Goal: Task Accomplishment & Management: Use online tool/utility

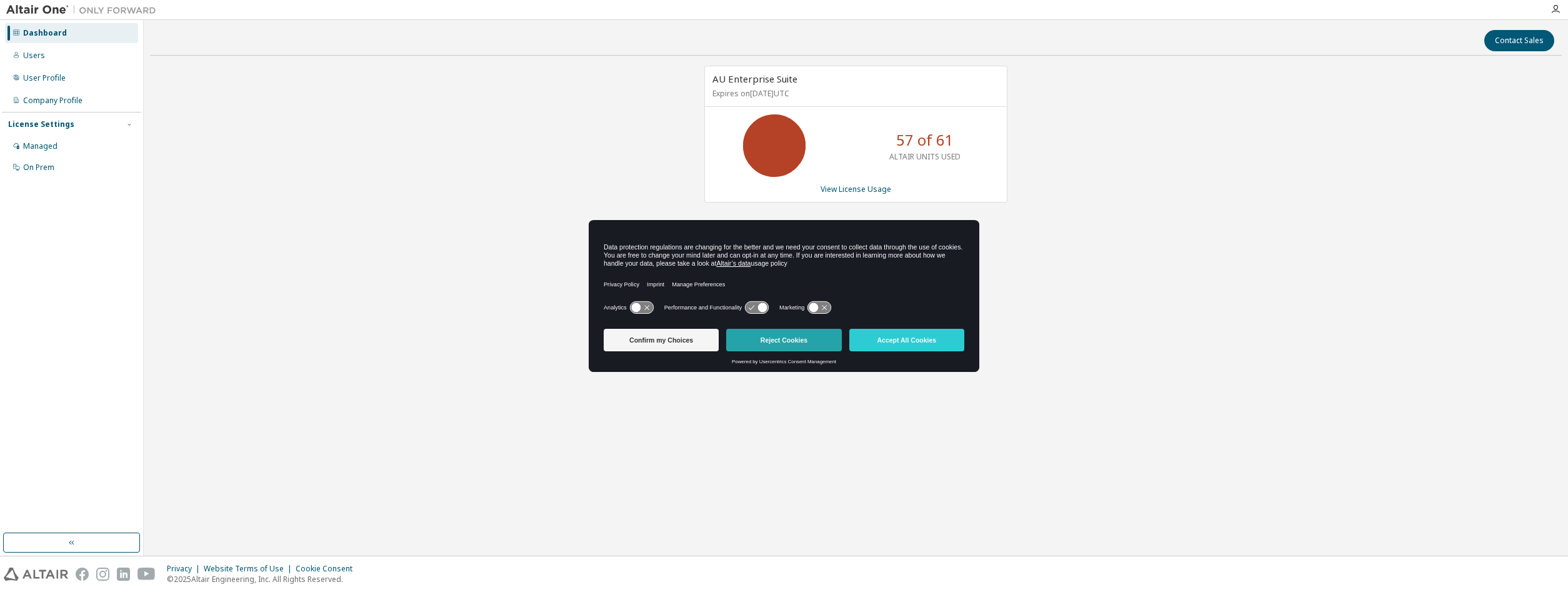
click at [770, 344] on button "Reject Cookies" at bounding box center [784, 340] width 115 height 23
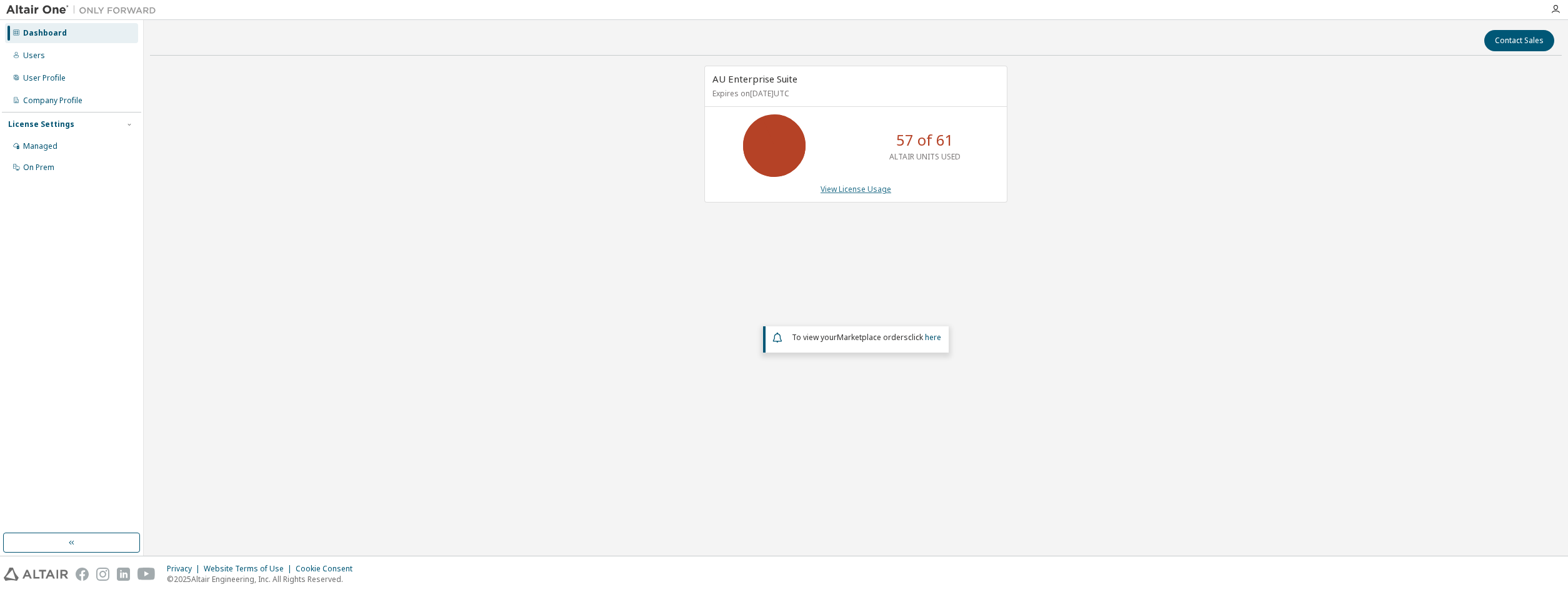
click at [866, 188] on link "View License Usage" at bounding box center [855, 189] width 70 height 11
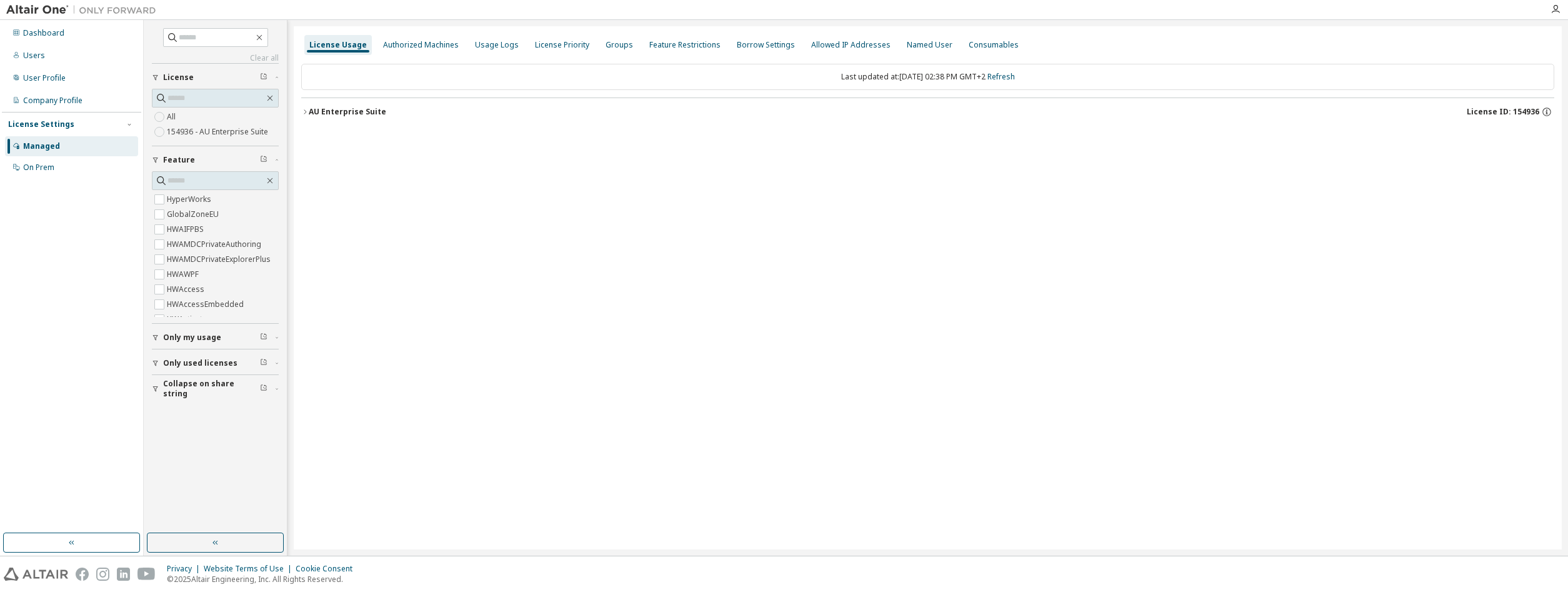
click at [345, 111] on div "AU Enterprise Suite" at bounding box center [347, 111] width 78 height 10
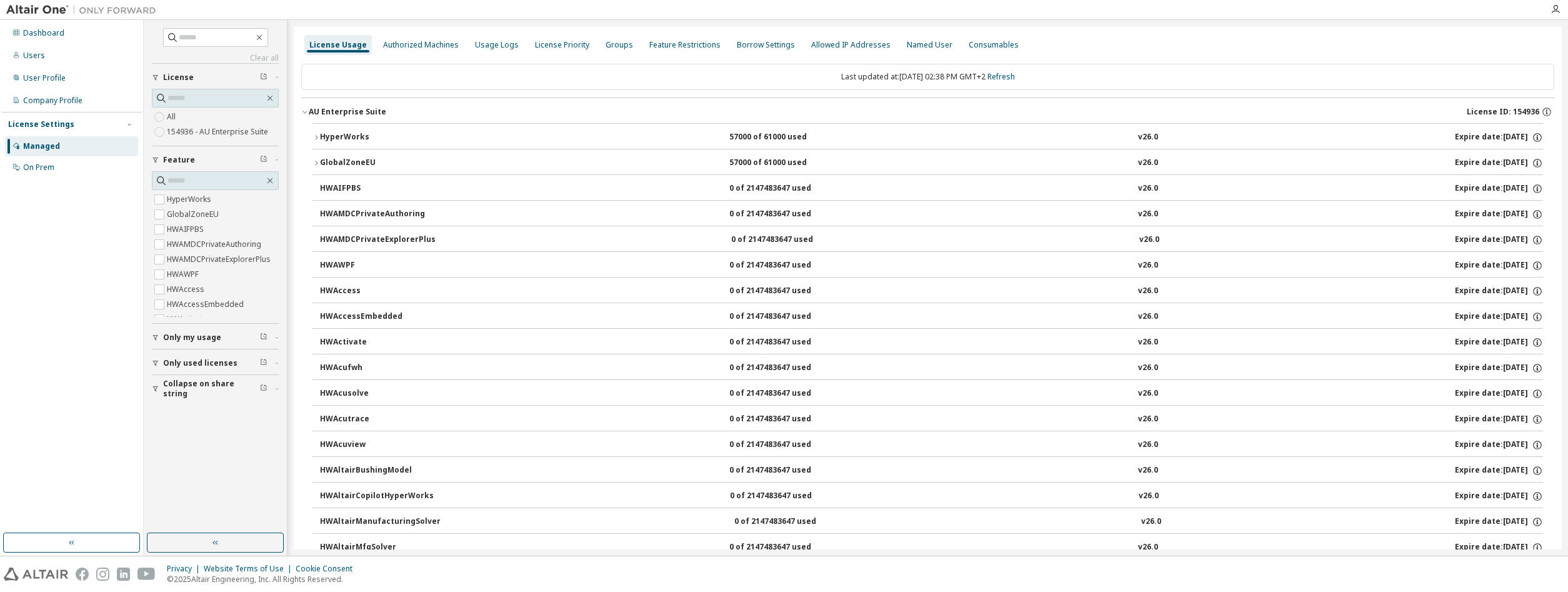
click at [318, 134] on icon "button" at bounding box center [316, 137] width 7 height 7
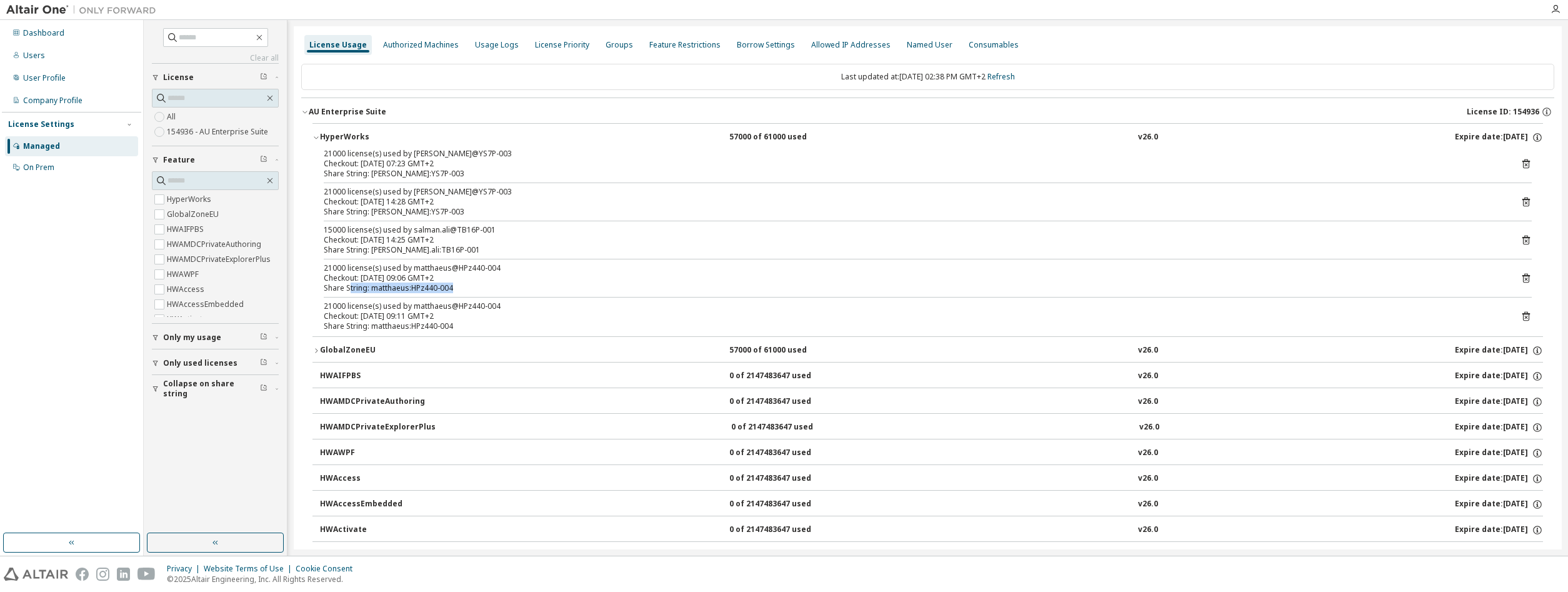
drag, startPoint x: 454, startPoint y: 329, endPoint x: 348, endPoint y: 290, distance: 112.9
click at [348, 290] on div "21000 license(s) used by thomas@YS7P-003 Checkout: 2025-10-14 07:23 GMT+2 Share…" at bounding box center [927, 243] width 1230 height 188
click at [349, 287] on div "Share String: matthaeus:HPz440-004" at bounding box center [912, 288] width 1178 height 10
drag, startPoint x: 371, startPoint y: 287, endPoint x: 471, endPoint y: 327, distance: 107.7
click at [471, 327] on div "21000 license(s) used by thomas@YS7P-003 Checkout: 2025-10-14 07:23 GMT+2 Share…" at bounding box center [927, 243] width 1230 height 188
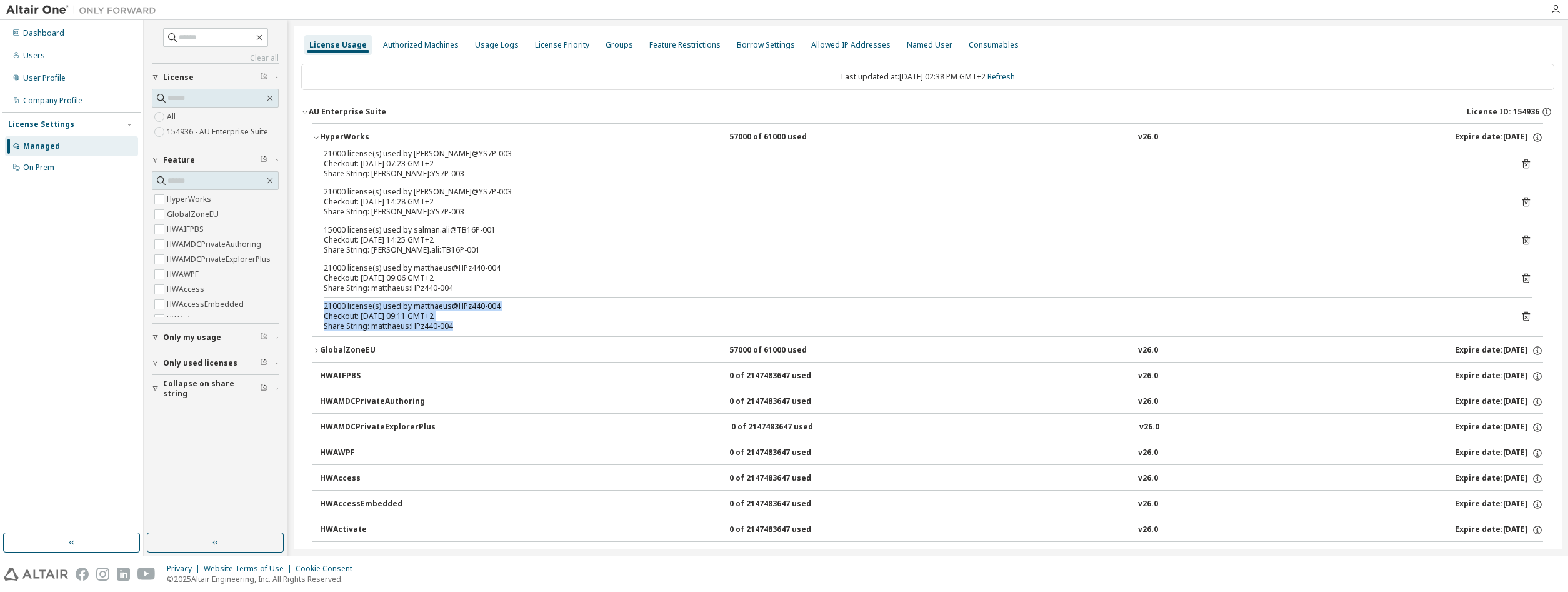
click at [476, 318] on div "Checkout: 2025-10-13 09:11 GMT+2" at bounding box center [912, 316] width 1178 height 10
click at [185, 453] on div "Clear all Collapse on share string Only used licenses Only my usage Feature Hyp…" at bounding box center [215, 277] width 139 height 510
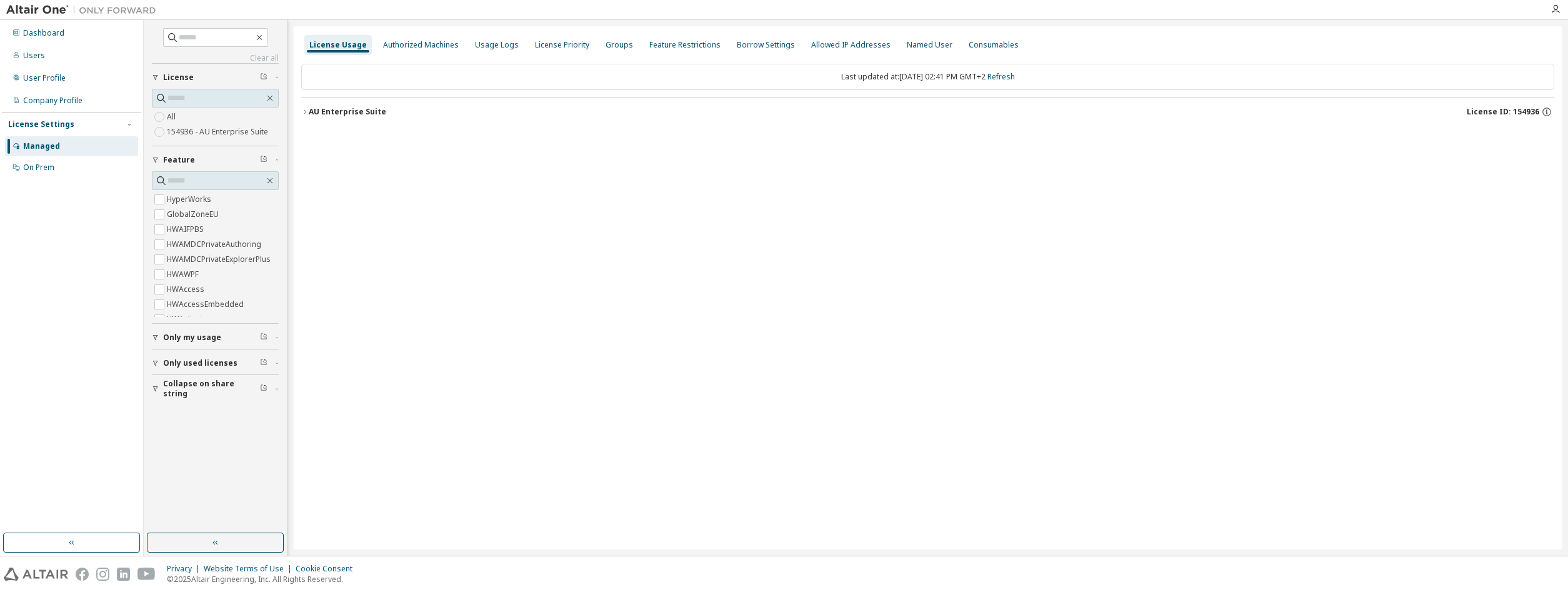
click at [345, 114] on div "AU Enterprise Suite" at bounding box center [347, 111] width 78 height 10
